Goal: Task Accomplishment & Management: Use online tool/utility

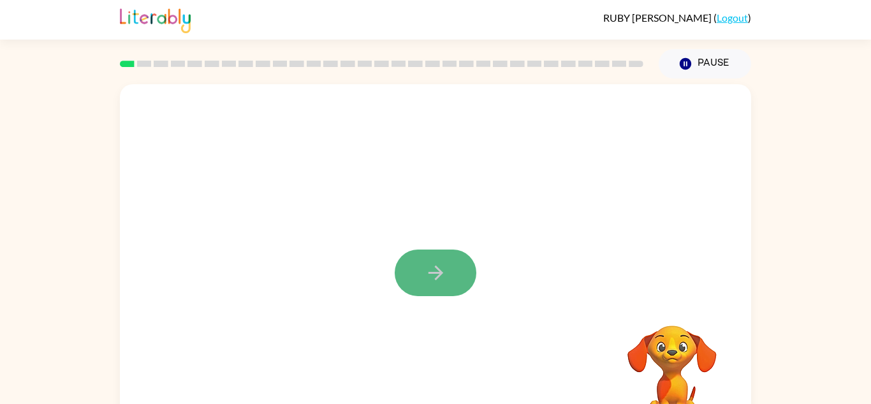
click at [439, 259] on button "button" at bounding box center [436, 272] width 82 height 47
click at [439, 259] on div at bounding box center [405, 244] width 545 height 46
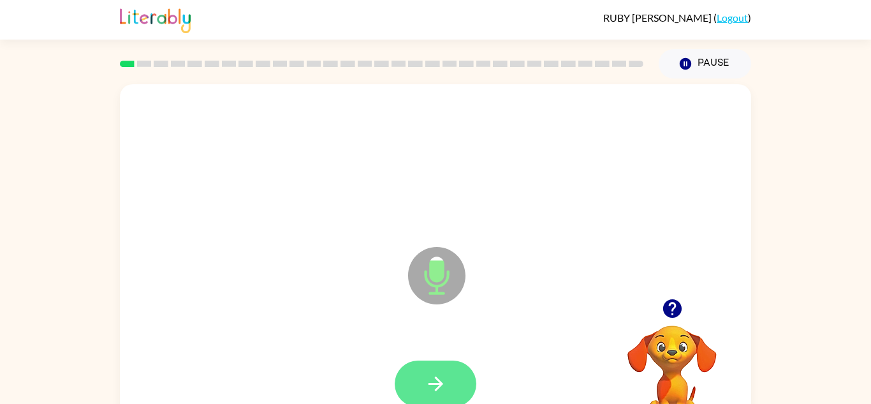
click at [421, 385] on button "button" at bounding box center [436, 383] width 82 height 47
click at [431, 393] on icon "button" at bounding box center [436, 383] width 22 height 22
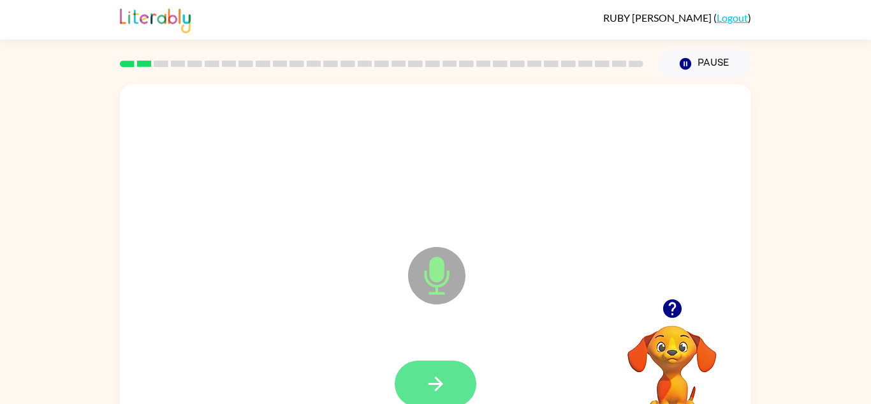
click at [431, 394] on icon "button" at bounding box center [436, 383] width 22 height 22
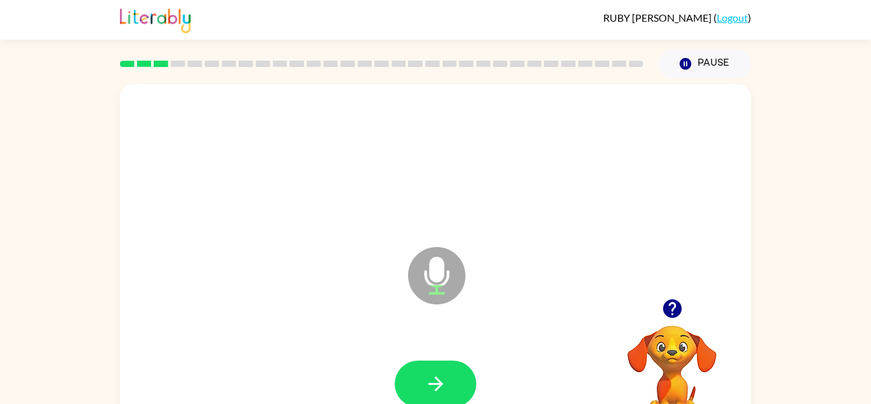
click at [431, 394] on icon "button" at bounding box center [436, 383] width 22 height 22
click at [432, 394] on icon "button" at bounding box center [436, 383] width 22 height 22
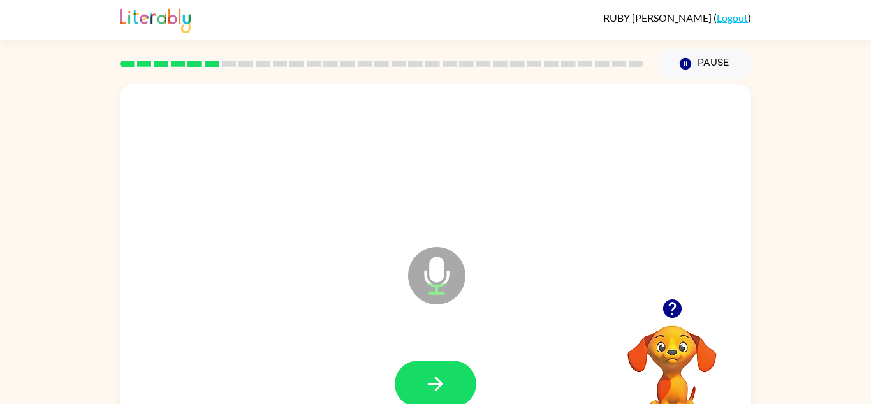
click at [432, 394] on icon "button" at bounding box center [436, 383] width 22 height 22
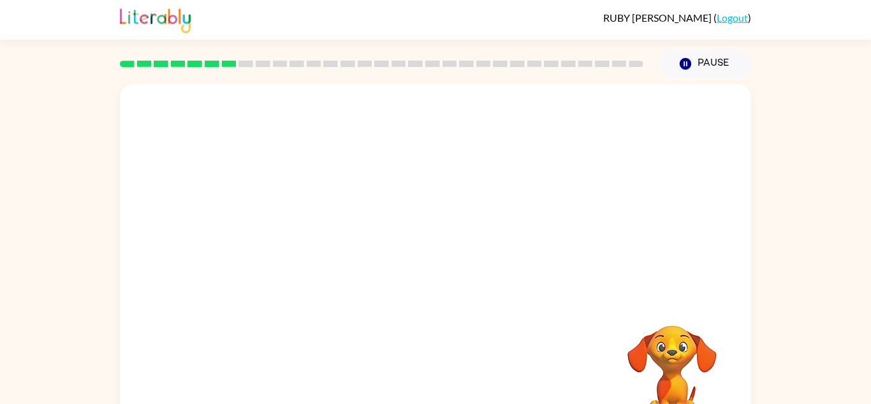
click at [691, 360] on video "Your browser must support playing .mp4 files to use Literably. Please try using…" at bounding box center [673, 370] width 128 height 128
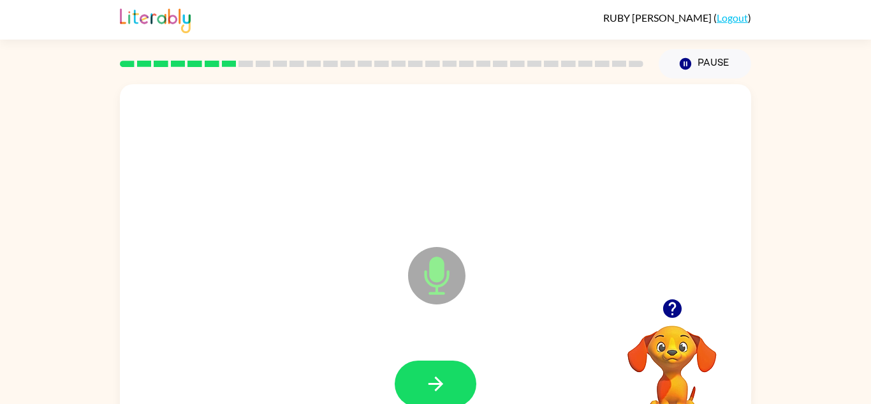
click at [505, 308] on icon "Microphone The Microphone is here when it is your turn to talk" at bounding box center [500, 292] width 191 height 96
click at [446, 385] on button "button" at bounding box center [436, 383] width 82 height 47
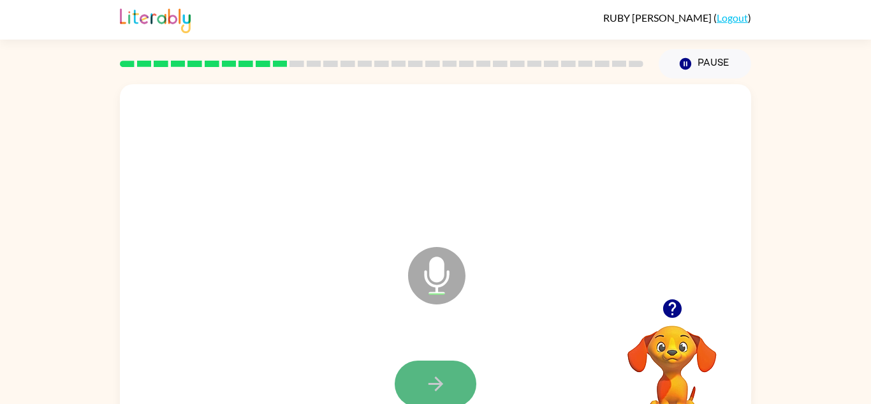
click at [446, 385] on icon "button" at bounding box center [436, 383] width 22 height 22
click at [455, 383] on button "button" at bounding box center [436, 383] width 82 height 47
click at [471, 385] on button "button" at bounding box center [436, 383] width 82 height 47
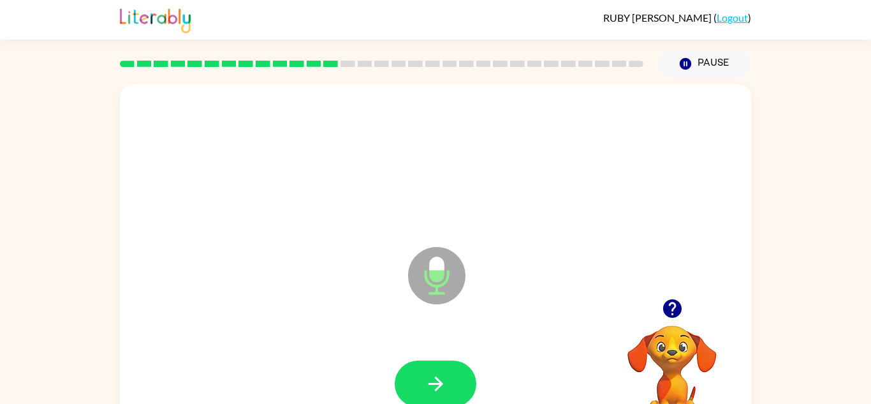
click at [478, 397] on div at bounding box center [436, 384] width 606 height 105
click at [462, 394] on button "button" at bounding box center [436, 383] width 82 height 47
click at [436, 390] on icon "button" at bounding box center [435, 383] width 15 height 15
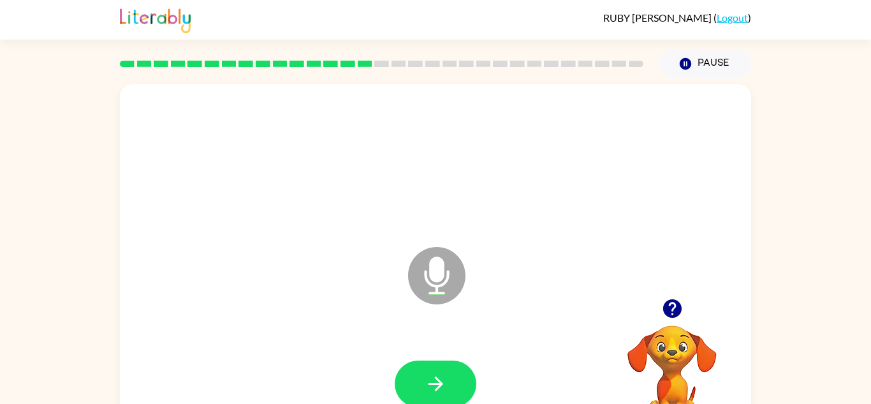
click at [436, 390] on icon "button" at bounding box center [435, 383] width 15 height 15
click at [439, 393] on icon "button" at bounding box center [436, 383] width 22 height 22
click at [439, 368] on button "button" at bounding box center [436, 383] width 82 height 47
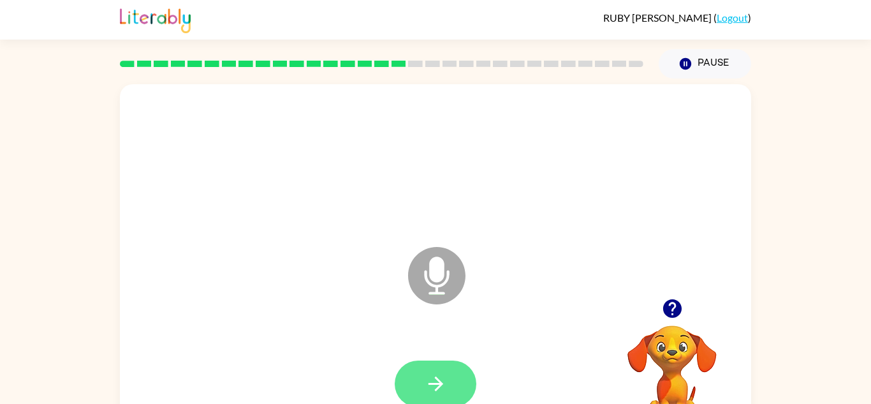
click at [439, 370] on button "button" at bounding box center [436, 383] width 82 height 47
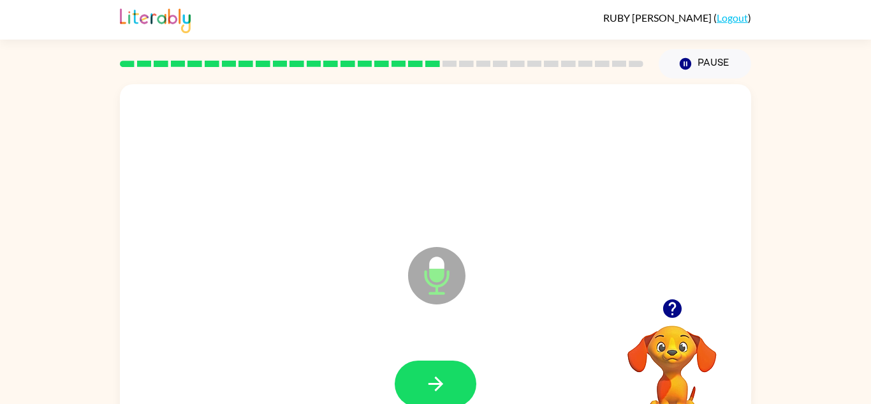
click at [439, 370] on button "button" at bounding box center [436, 383] width 82 height 47
click at [440, 371] on button "button" at bounding box center [436, 383] width 82 height 47
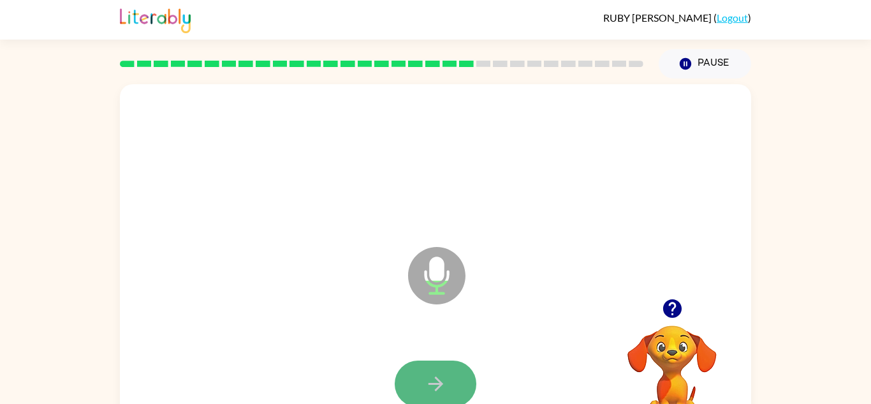
click at [440, 371] on button "button" at bounding box center [436, 383] width 82 height 47
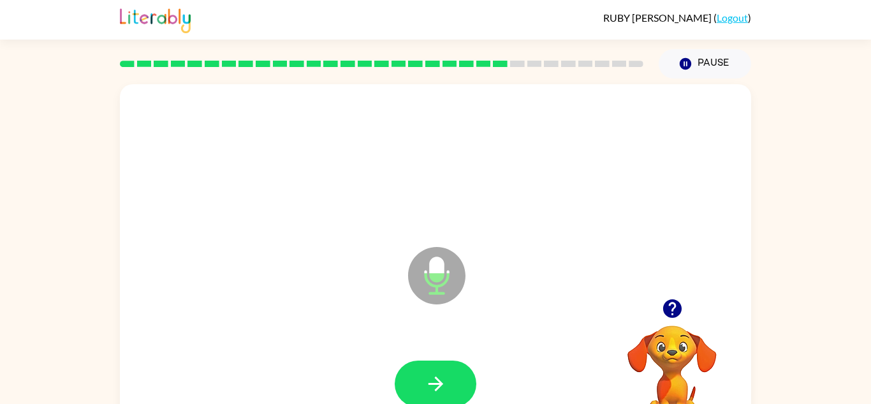
click at [440, 371] on button "button" at bounding box center [436, 383] width 82 height 47
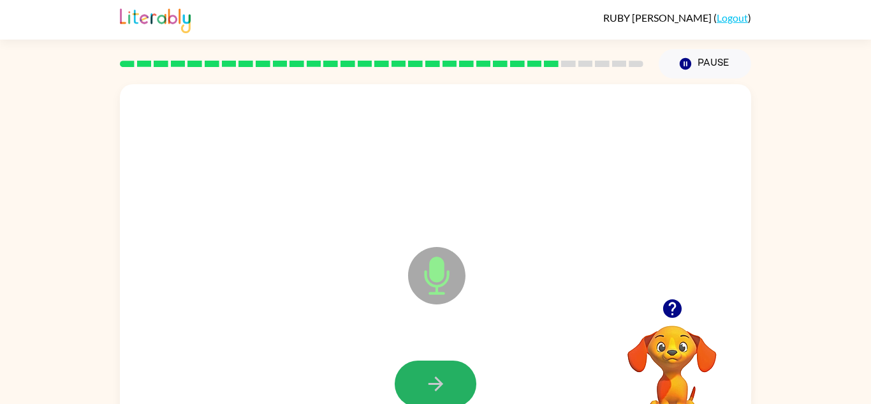
click at [440, 371] on button "button" at bounding box center [436, 383] width 82 height 47
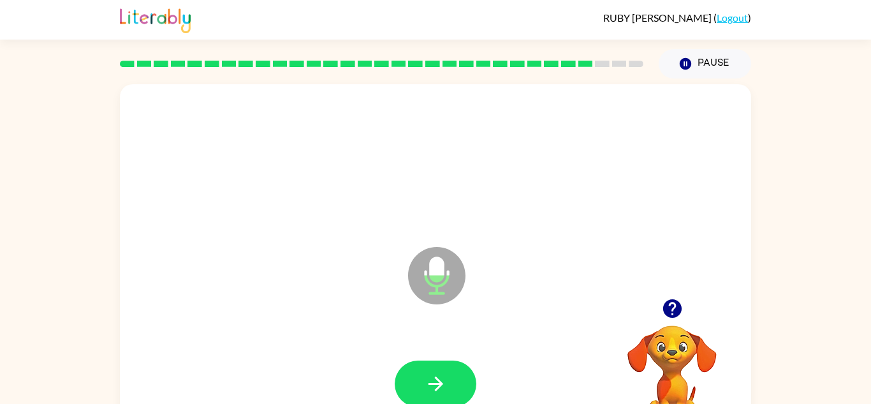
click at [440, 371] on button "button" at bounding box center [436, 383] width 82 height 47
